Goal: Book appointment/travel/reservation

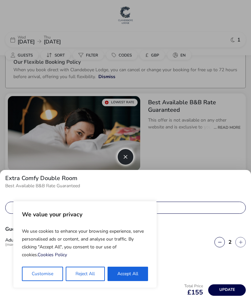
click at [133, 269] on button "Accept All" at bounding box center [127, 273] width 40 height 14
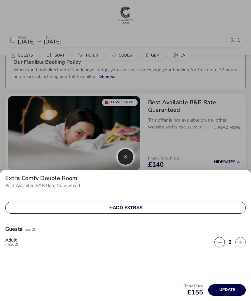
checkbox input "true"
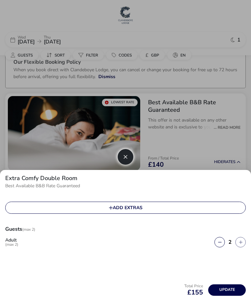
click at [36, 36] on div at bounding box center [125, 150] width 251 height 301
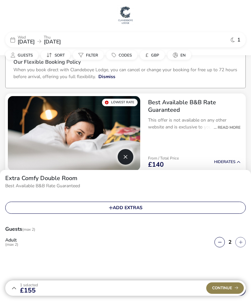
click at [35, 36] on p "Wed" at bounding box center [26, 37] width 17 height 4
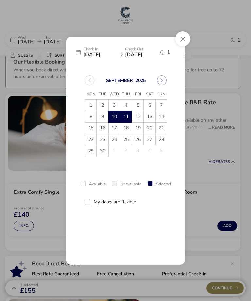
click at [21, 39] on div "Check In [DATE] Check Out [DATE] [DATE] Tue Wed Thu Fri Sat Sun 1 2 3 4 5 6 7 8…" at bounding box center [125, 150] width 251 height 301
click at [165, 77] on div "[DATE]" at bounding box center [126, 80] width 82 height 10
click at [165, 82] on button "Next Month" at bounding box center [162, 80] width 10 height 10
click at [164, 82] on button "Next Month" at bounding box center [162, 80] width 10 height 10
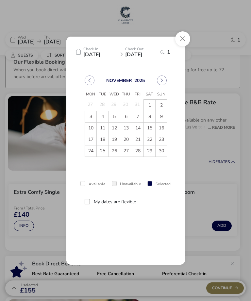
click at [164, 83] on button "Next Month" at bounding box center [162, 80] width 10 height 10
click at [114, 139] on span "24" at bounding box center [114, 139] width 11 height 11
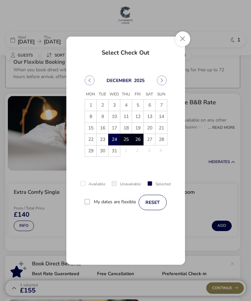
click at [141, 139] on span "26" at bounding box center [137, 139] width 11 height 11
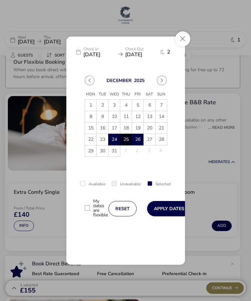
click at [176, 209] on button "Apply Dates" at bounding box center [169, 208] width 44 height 15
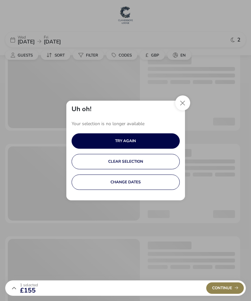
click at [139, 142] on button "TRY AGAIN" at bounding box center [125, 140] width 108 height 15
click at [139, 183] on button "CHANGE DATES" at bounding box center [125, 181] width 108 height 15
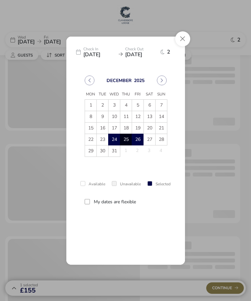
click at [128, 139] on span "25" at bounding box center [125, 139] width 11 height 11
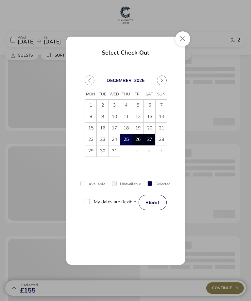
click at [151, 140] on span "27" at bounding box center [149, 139] width 11 height 11
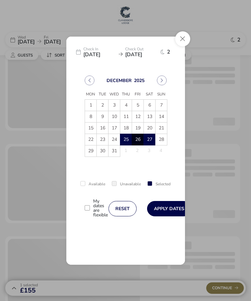
click at [177, 207] on button "Apply Dates" at bounding box center [169, 208] width 44 height 15
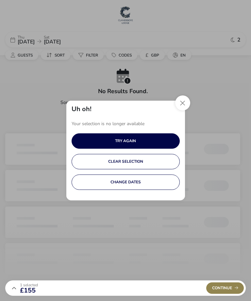
click at [184, 105] on button "Close" at bounding box center [182, 102] width 15 height 15
